Goal: Task Accomplishment & Management: Manage account settings

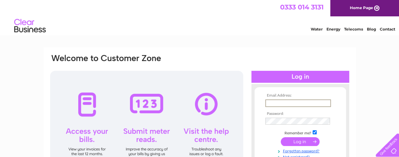
click at [278, 104] on input "text" at bounding box center [298, 104] width 66 height 8
type input "[PERSON_NAME][EMAIL_ADDRESS][DOMAIN_NAME]"
click at [301, 143] on input "submit" at bounding box center [300, 142] width 39 height 9
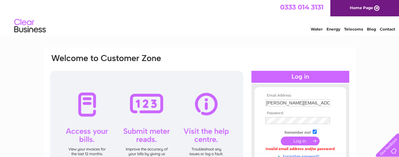
click at [293, 142] on input "submit" at bounding box center [300, 141] width 39 height 9
click at [296, 142] on input "submit" at bounding box center [300, 141] width 39 height 9
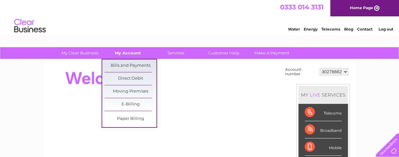
click at [126, 56] on link "My Account" at bounding box center [128, 53] width 52 height 12
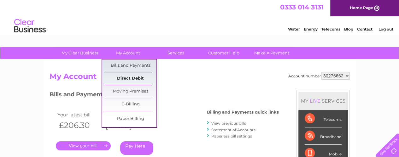
click at [131, 77] on link "Direct Debit" at bounding box center [130, 79] width 52 height 13
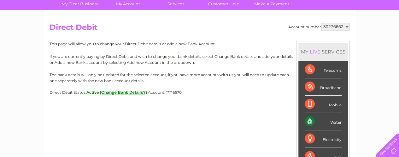
scroll to position [50, 0]
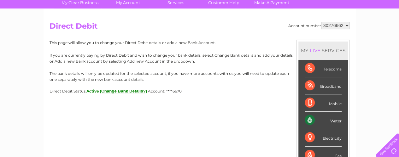
click at [134, 91] on button "(Change Bank Details?)" at bounding box center [123, 91] width 47 height 5
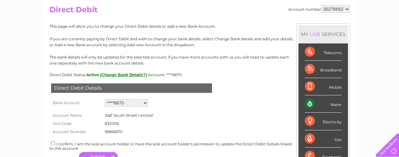
scroll to position [76, 0]
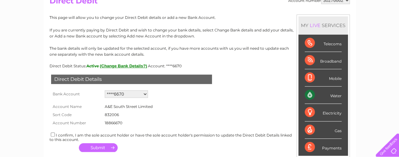
click at [55, 133] on div "I confirm, I am the sole account holder or have the sole account holder's permi…" at bounding box center [200, 137] width 300 height 10
click at [53, 135] on input "checkbox" at bounding box center [53, 135] width 4 height 4
checkbox input "true"
click at [99, 149] on button "button" at bounding box center [98, 148] width 39 height 9
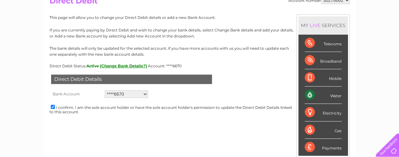
click at [145, 92] on select "Add new account ****6670" at bounding box center [126, 95] width 43 height 8
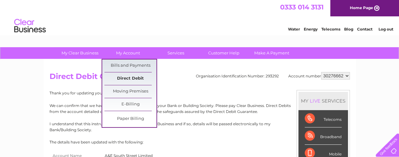
click at [132, 77] on link "Direct Debit" at bounding box center [130, 79] width 52 height 13
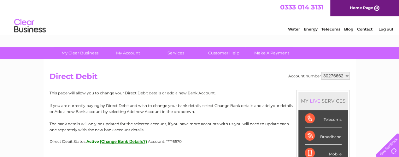
click at [117, 142] on button "(Change Bank Details?)" at bounding box center [123, 141] width 47 height 5
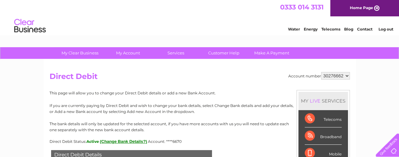
scroll to position [138, 0]
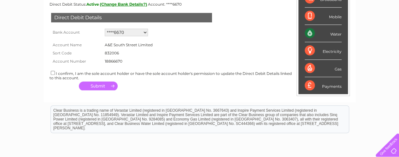
click at [138, 34] on select "Add new account ****6670" at bounding box center [126, 33] width 43 height 8
select select "0"
click at [105, 29] on select "Add new account ****6670" at bounding box center [126, 33] width 43 height 8
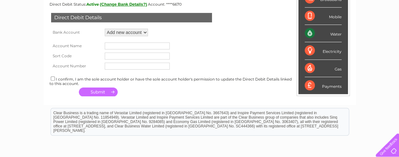
click at [117, 47] on input "text" at bounding box center [137, 46] width 65 height 7
type input "E"
type input "[PERSON_NAME] Ltd"
type input "832006"
type input "18983588"
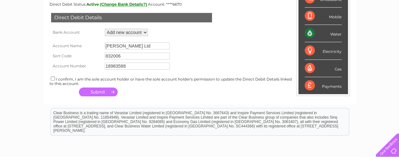
click at [51, 81] on input "checkbox" at bounding box center [53, 79] width 4 height 4
checkbox input "true"
click at [96, 95] on button "button" at bounding box center [98, 92] width 39 height 9
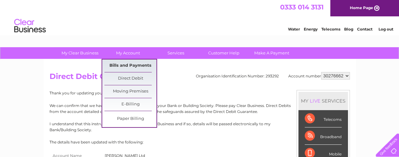
click at [117, 62] on link "Bills and Payments" at bounding box center [130, 66] width 52 height 13
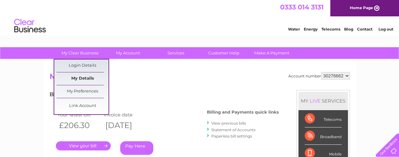
click at [76, 78] on link "My Details" at bounding box center [82, 79] width 52 height 13
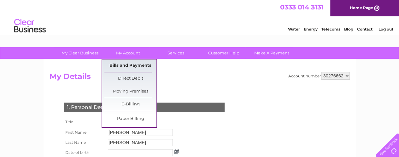
click at [132, 64] on link "Bills and Payments" at bounding box center [130, 66] width 52 height 13
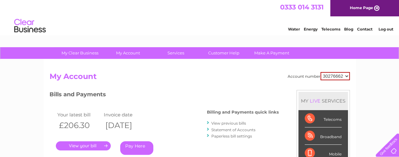
click at [362, 29] on link "Contact" at bounding box center [364, 29] width 15 height 5
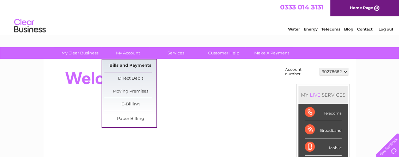
click at [125, 67] on link "Bills and Payments" at bounding box center [130, 66] width 52 height 13
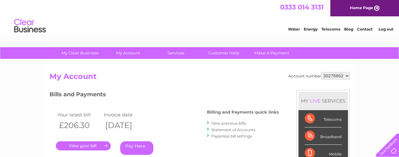
drag, startPoint x: 334, startPoint y: 75, endPoint x: 375, endPoint y: 76, distance: 40.4
click at [327, 76] on select "30276662" at bounding box center [335, 76] width 29 height 8
click at [321, 72] on select "30276662" at bounding box center [335, 76] width 29 height 8
